Goal: Obtain resource: Obtain resource

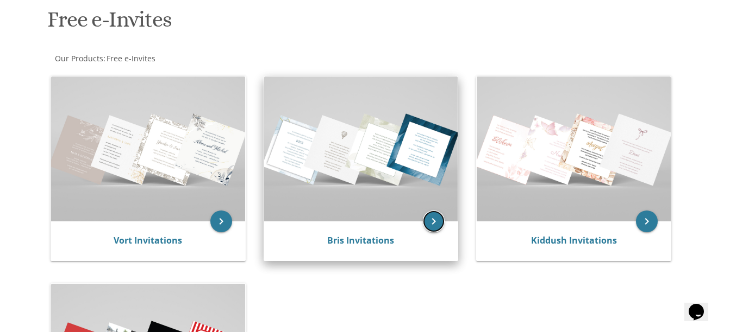
click at [428, 218] on icon "keyboard_arrow_right" at bounding box center [434, 222] width 22 height 22
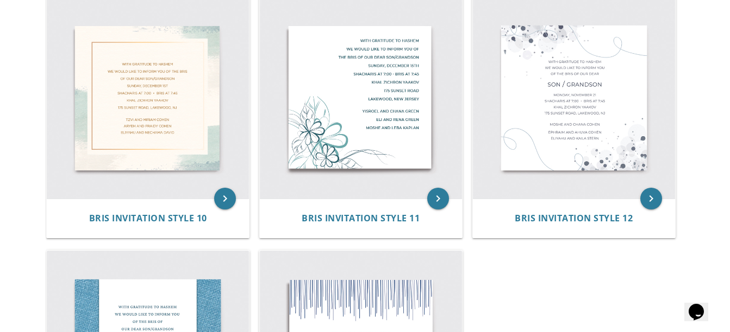
scroll to position [1002, 0]
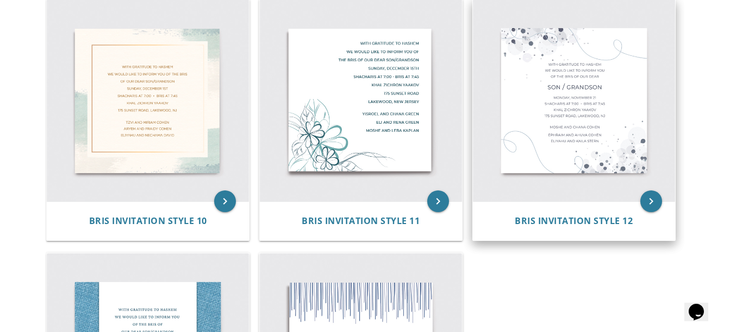
click at [610, 230] on div "Bris Invitation Style 12" at bounding box center [574, 221] width 202 height 39
click at [611, 223] on span "Bris Invitation Style 12" at bounding box center [573, 221] width 118 height 12
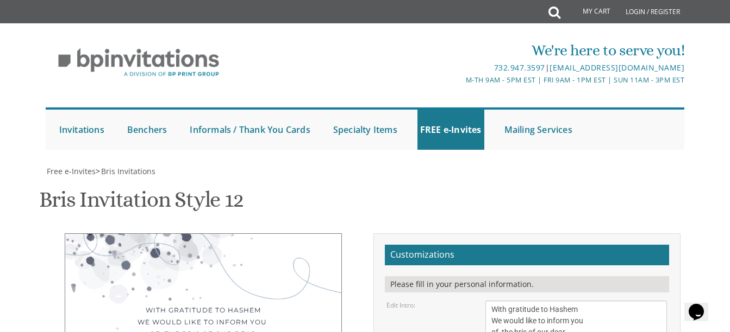
scroll to position [146, 0]
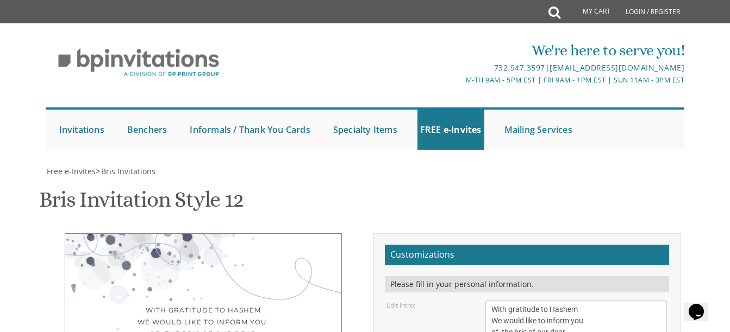
scroll to position [319, 0]
type textarea "Monday, September 8th 2025 Shacharis at 6:40 • Bris at 7:30 Bnai Jacob Shaarai …"
drag, startPoint x: 581, startPoint y: 169, endPoint x: 453, endPoint y: 168, distance: 127.7
type textarea "Yaakov and Michal Lipoff"
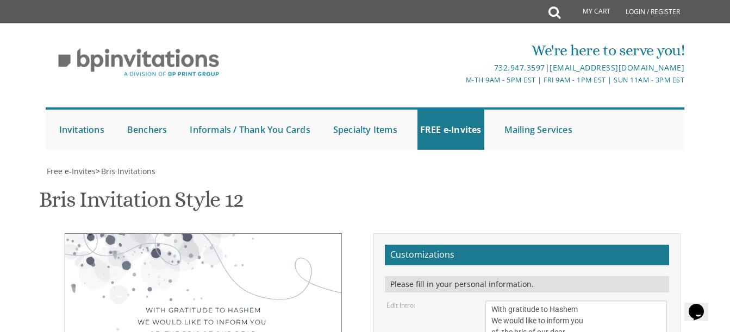
drag, startPoint x: 581, startPoint y: 203, endPoint x: 460, endPoint y: 167, distance: 126.9
type textarea "Nathan and Beth Adler Larry and Chaya Tova Lipoff"
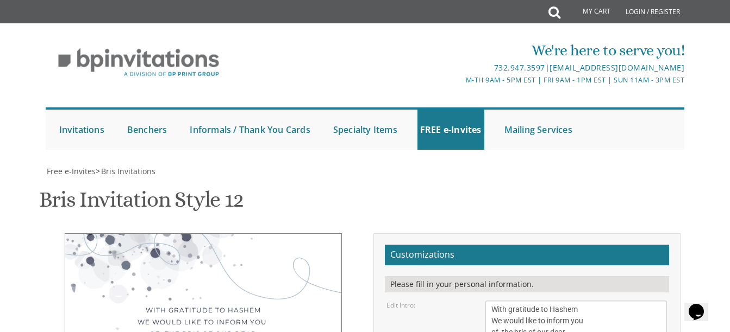
type input "bethadler@msn.com"
